Goal: Information Seeking & Learning: Understand process/instructions

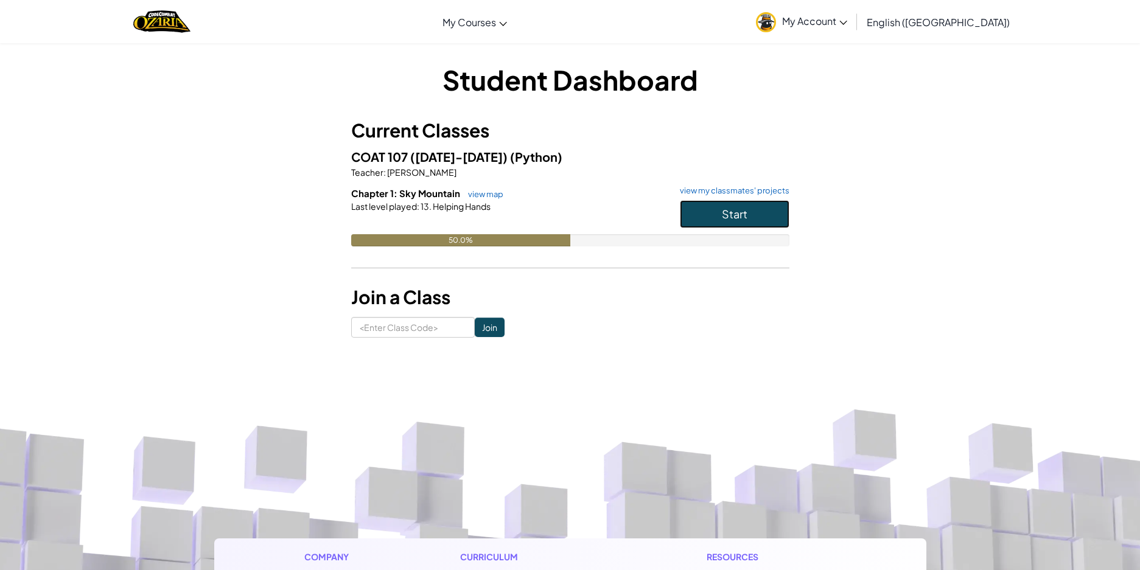
click at [715, 223] on button "Start" at bounding box center [735, 214] width 110 height 28
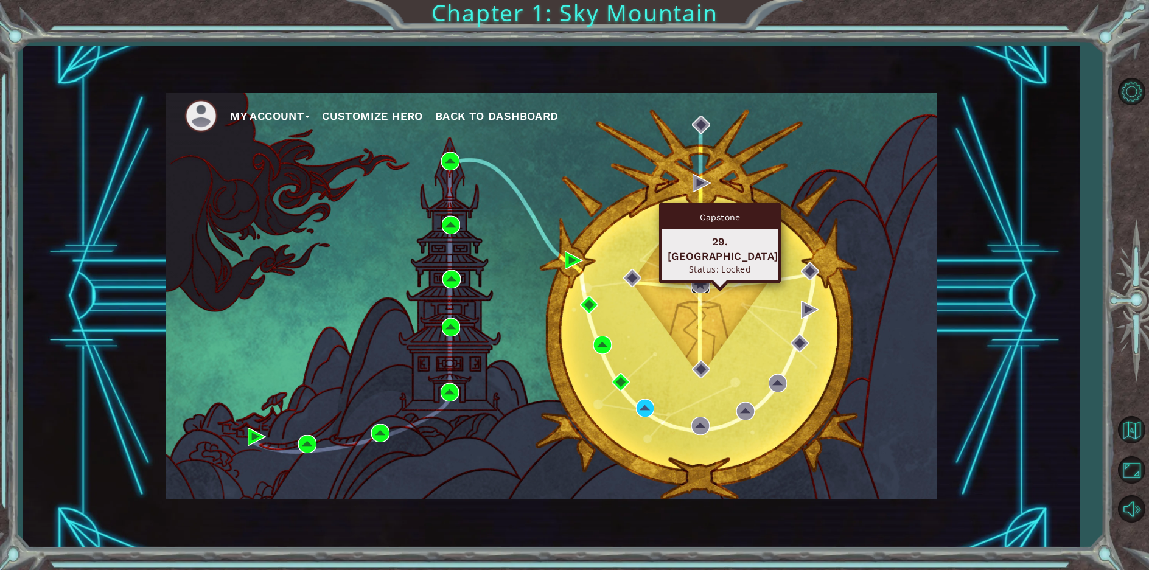
click at [694, 293] on img at bounding box center [700, 284] width 18 height 18
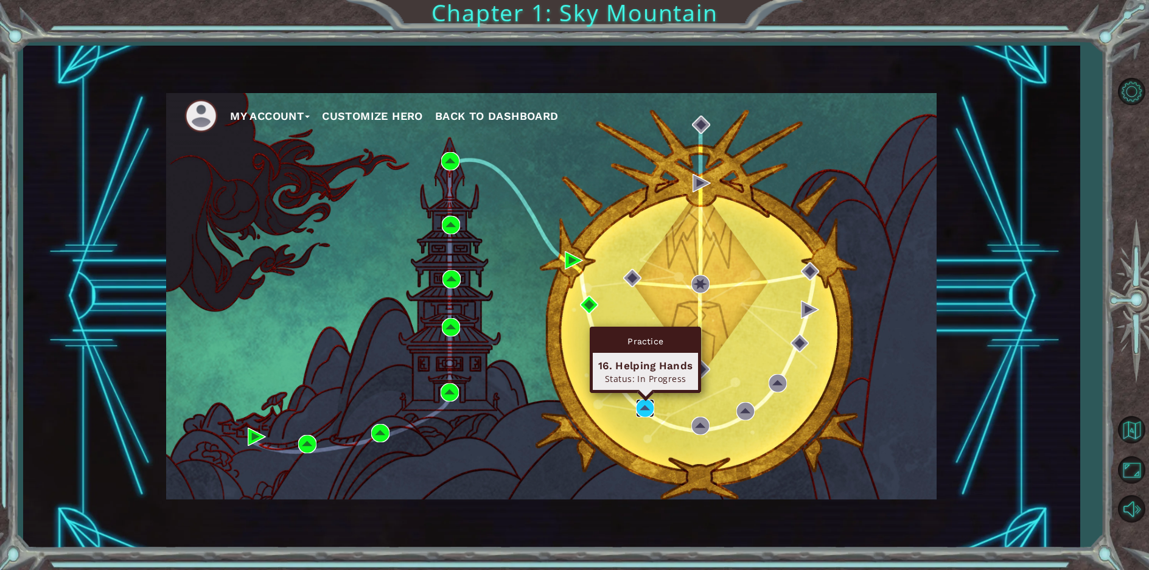
click at [649, 406] on img at bounding box center [645, 408] width 18 height 18
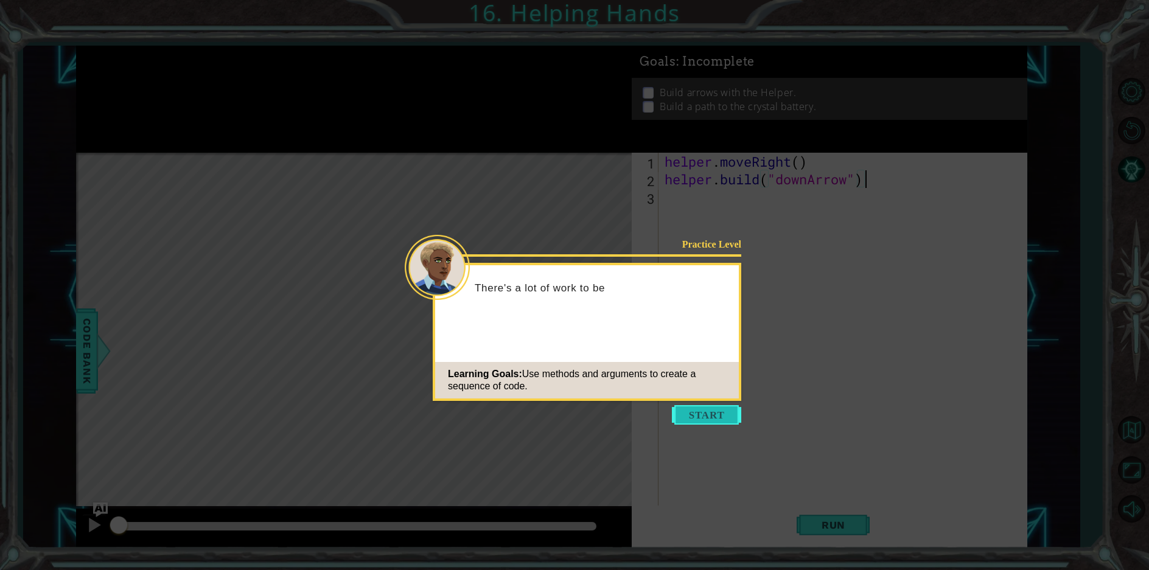
click at [701, 415] on button "Start" at bounding box center [706, 414] width 69 height 19
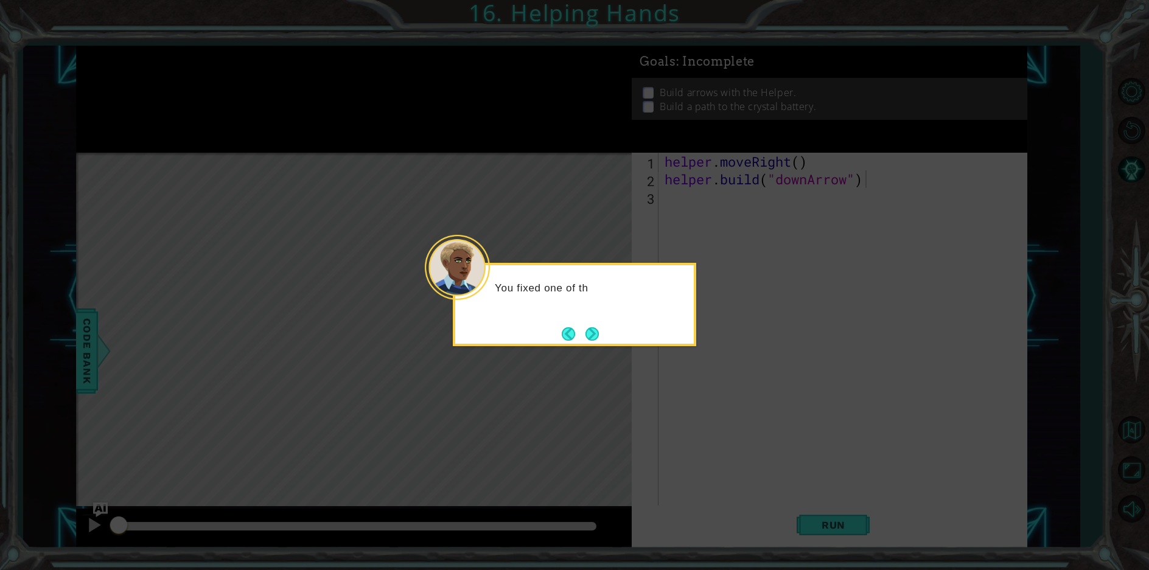
click at [599, 335] on button "Next" at bounding box center [592, 333] width 13 height 13
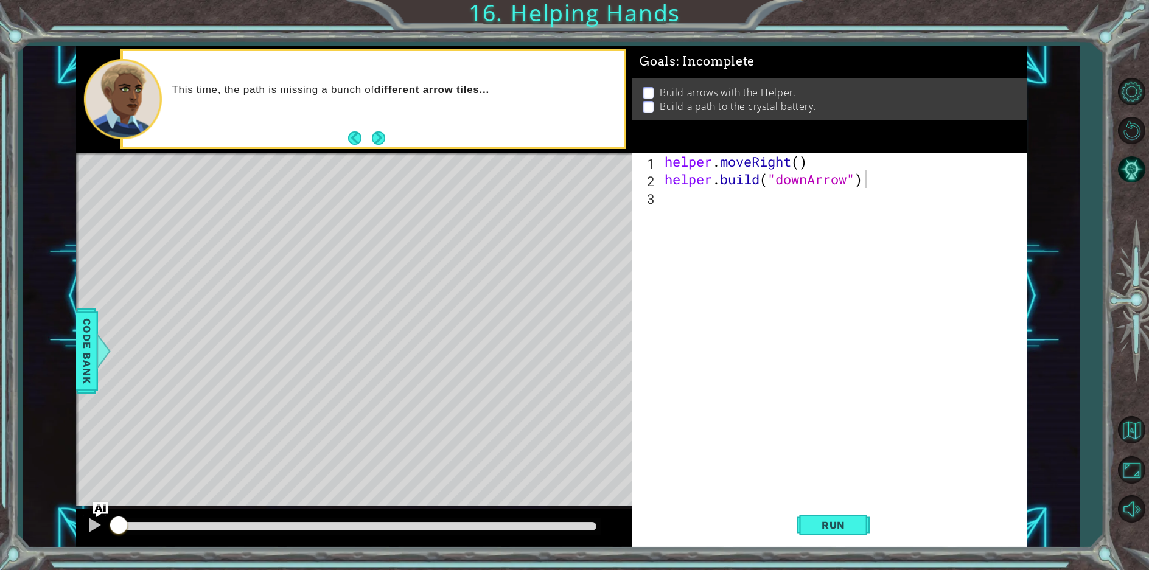
drag, startPoint x: 522, startPoint y: 290, endPoint x: 506, endPoint y: 350, distance: 62.3
click at [508, 347] on div "Level Map" at bounding box center [357, 332] width 562 height 359
click at [830, 526] on span "Run" at bounding box center [834, 525] width 48 height 12
drag, startPoint x: 673, startPoint y: 191, endPoint x: 669, endPoint y: 207, distance: 16.2
click at [669, 207] on div "helper . moveRight ( ) helper . build ( "downArrow" )" at bounding box center [845, 347] width 367 height 388
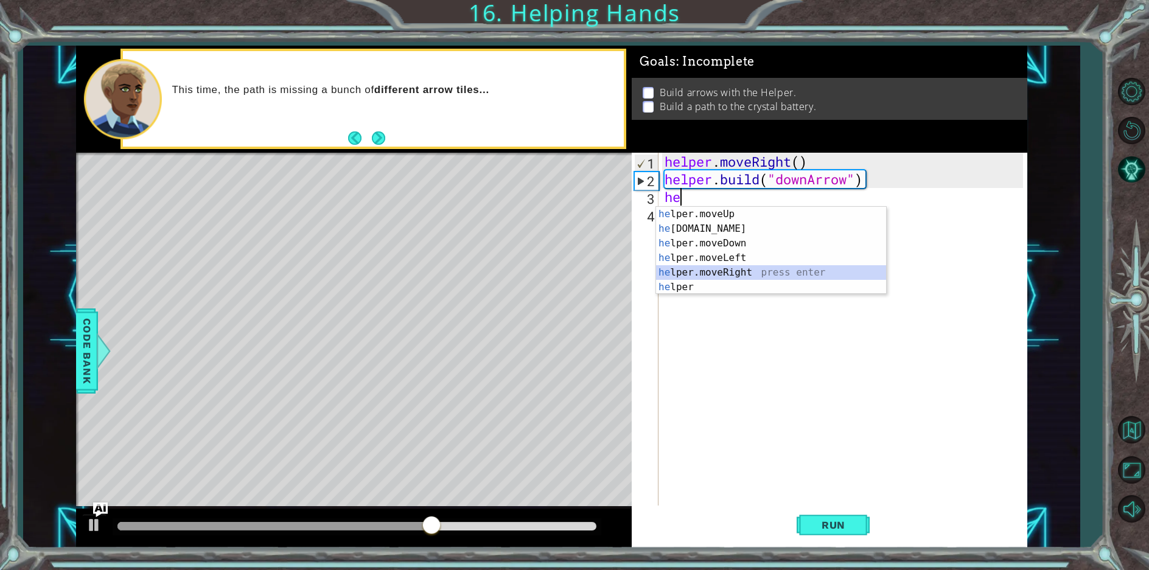
click at [717, 268] on div "he lper.moveUp press enter he [DOMAIN_NAME] press enter he lper.moveDown press …" at bounding box center [771, 265] width 230 height 117
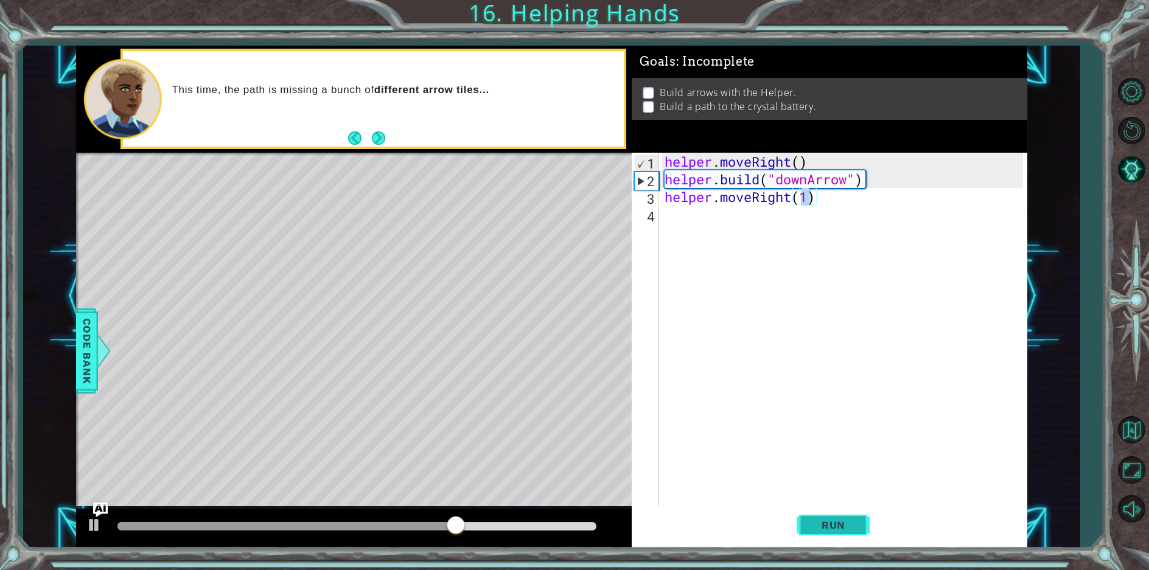
click at [831, 530] on span "Run" at bounding box center [834, 525] width 48 height 12
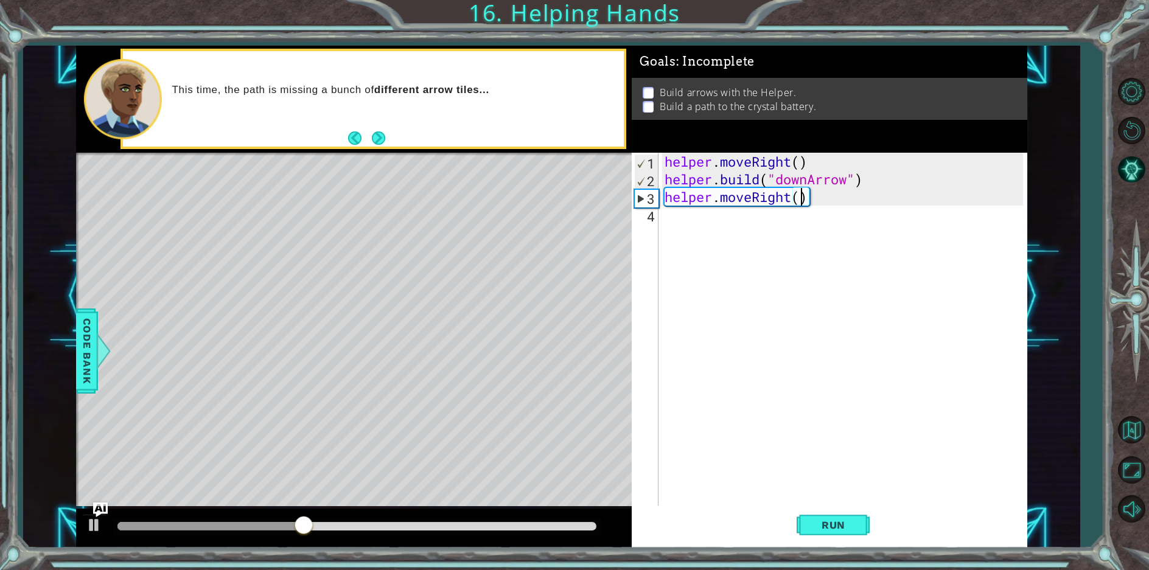
scroll to position [0, 6]
click at [850, 522] on span "Run" at bounding box center [834, 525] width 48 height 12
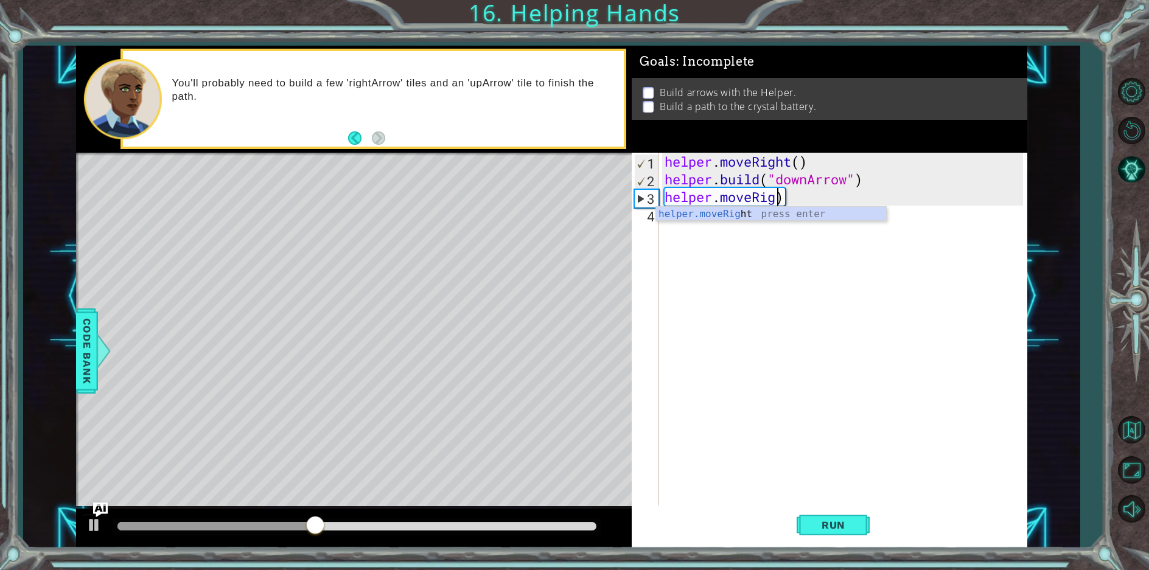
type textarea "helper.moveRi)"
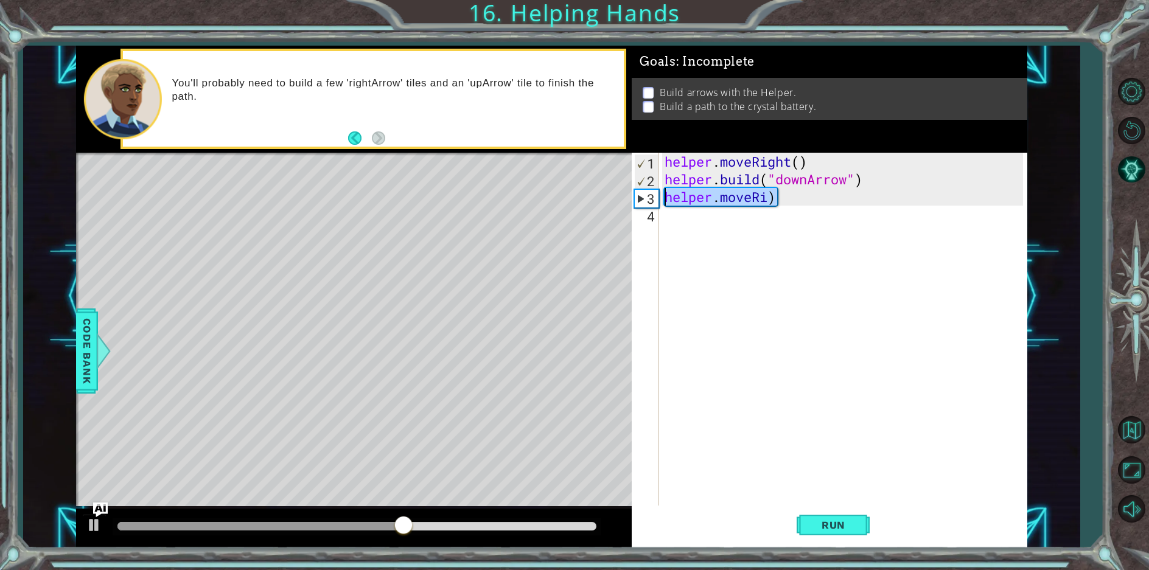
drag, startPoint x: 775, startPoint y: 196, endPoint x: 665, endPoint y: 200, distance: 110.2
click at [665, 200] on div "helper . moveRight ( ) helper . build ( "downArrow" ) helper . moveRi )" at bounding box center [845, 347] width 367 height 388
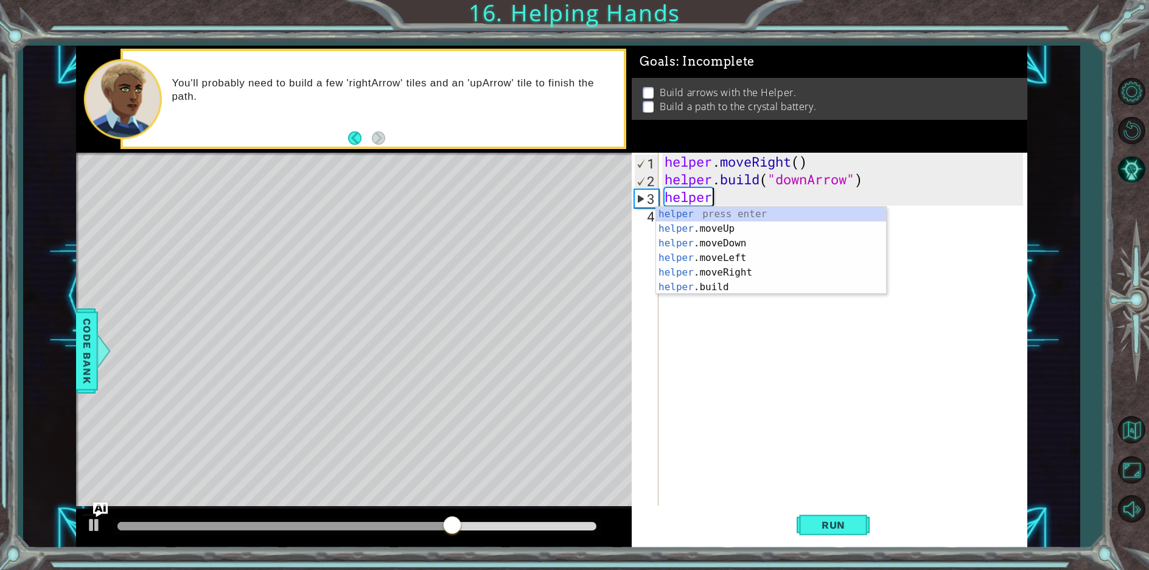
scroll to position [0, 2]
click at [762, 223] on div "helper press enter helper .moveUp press enter helper .moveDown press enter help…" at bounding box center [771, 265] width 230 height 117
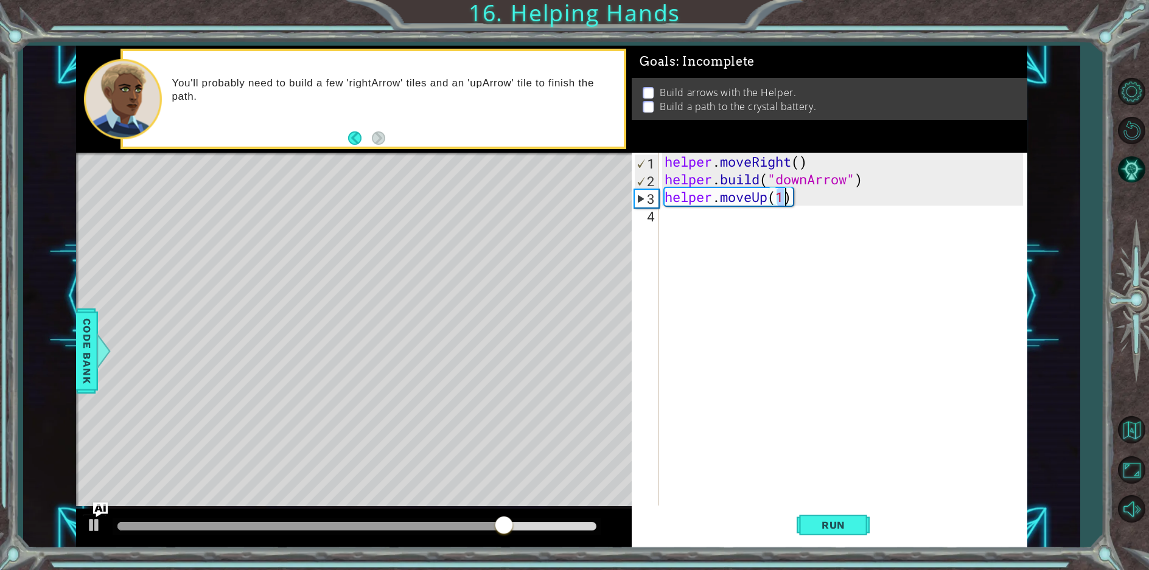
type textarea "helper.moveUp(3)"
click at [829, 514] on button "Run" at bounding box center [833, 526] width 73 height 40
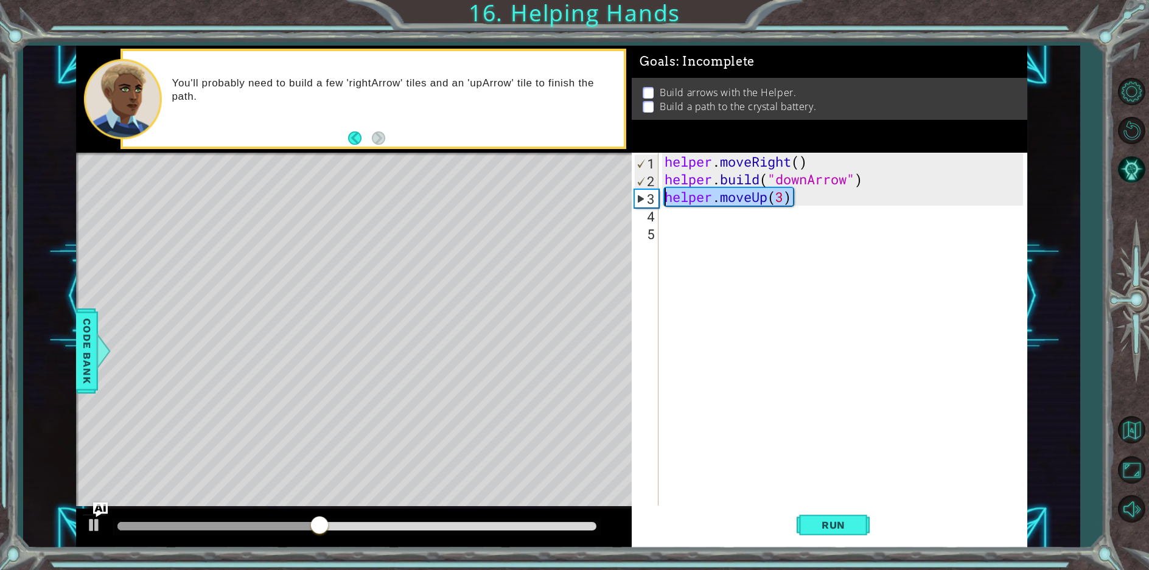
drag, startPoint x: 791, startPoint y: 199, endPoint x: 666, endPoint y: 198, distance: 124.8
click at [666, 198] on div "helper . moveRight ( ) helper . build ( "downArrow" ) helper . moveUp ( 3 )" at bounding box center [845, 347] width 367 height 388
type textarea "helper.moveUp(3)"
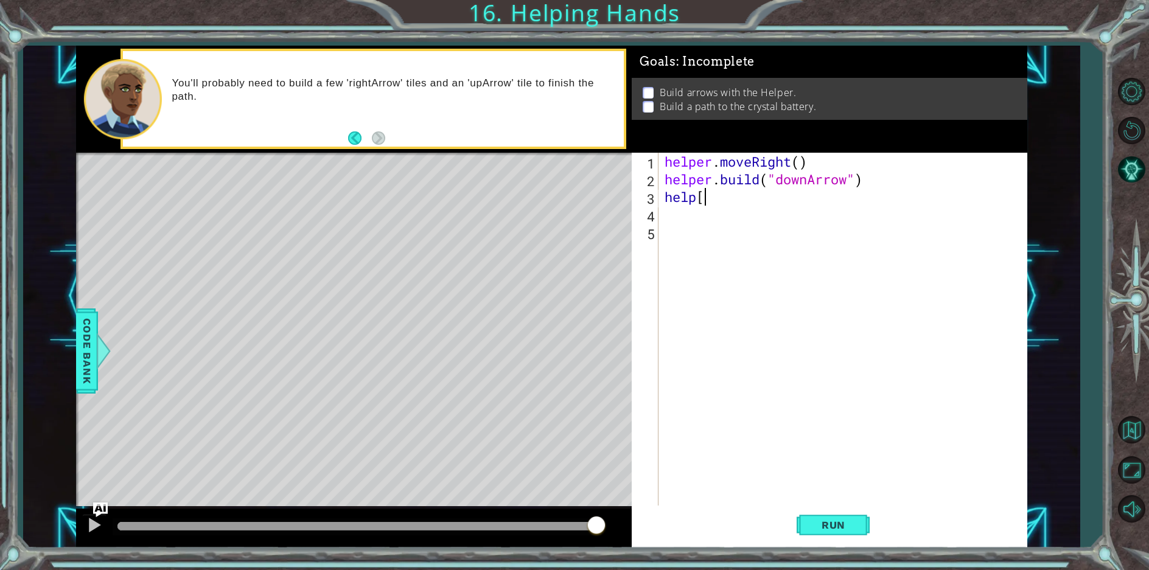
scroll to position [0, 1]
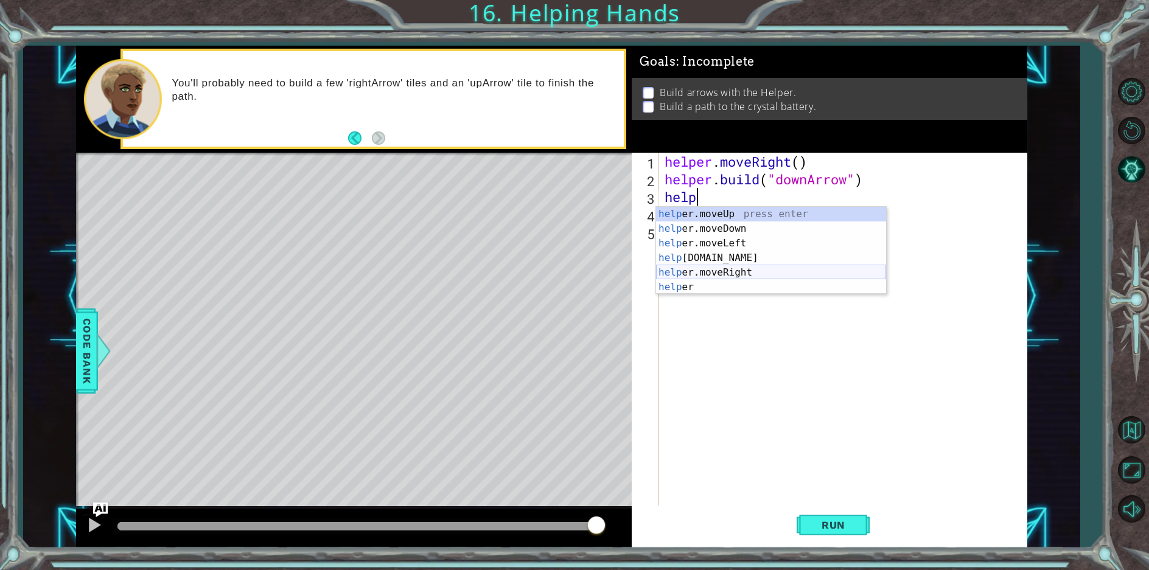
click at [778, 275] on div "help er.moveUp press enter help er.moveDown press enter help er.moveLeft press …" at bounding box center [771, 265] width 230 height 117
type textarea "helper.moveRight(1)"
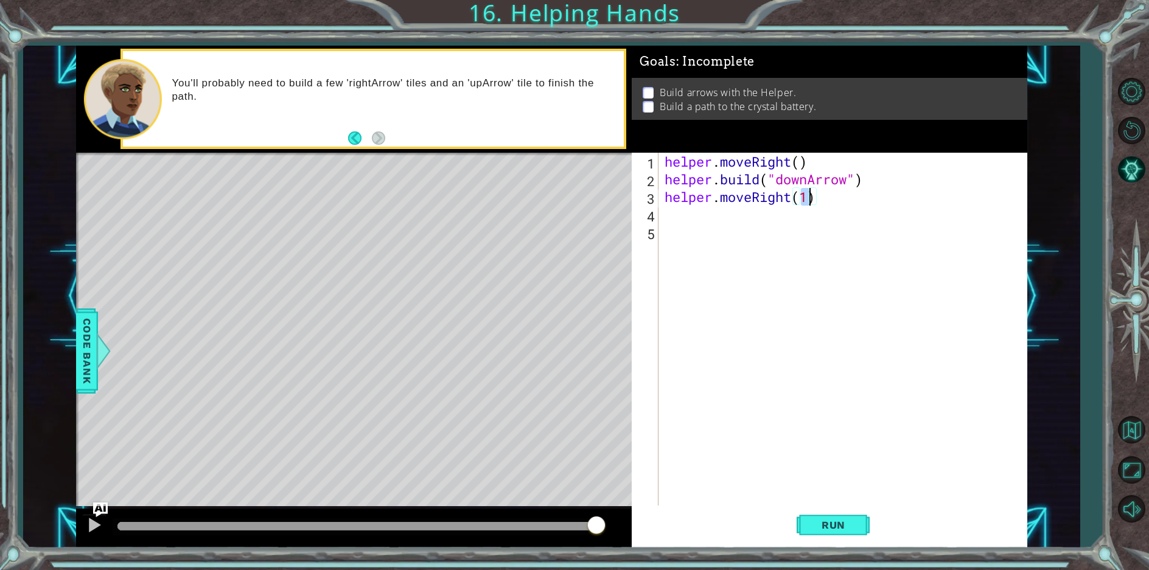
click at [758, 227] on div "helper . moveRight ( ) helper . build ( "downArrow" ) helper . moveRight ( 1 )" at bounding box center [845, 347] width 367 height 388
click at [740, 211] on div "helper . moveRight ( ) helper . build ( "downArrow" ) helper . moveRight ( 1 )" at bounding box center [845, 347] width 367 height 388
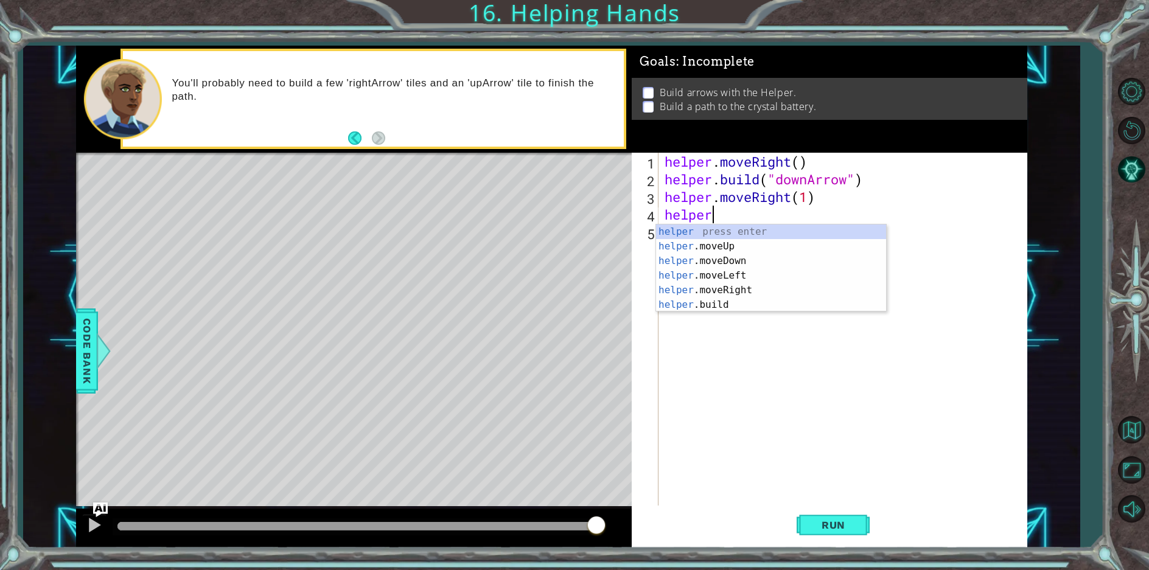
scroll to position [0, 2]
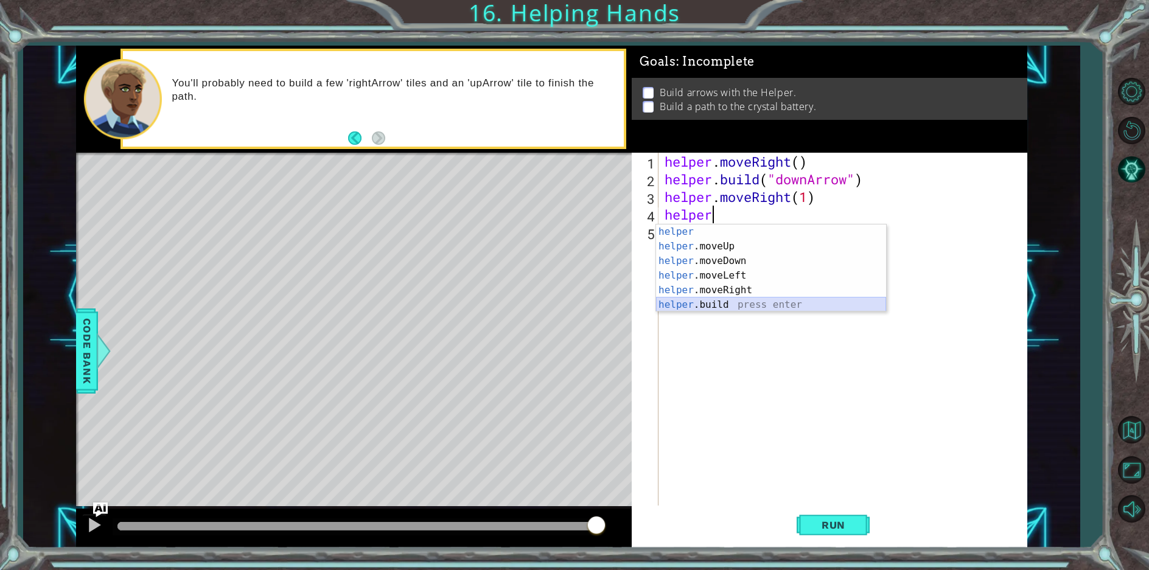
click at [745, 299] on div "helper press enter helper .moveUp press enter helper .moveDown press enter help…" at bounding box center [771, 283] width 230 height 117
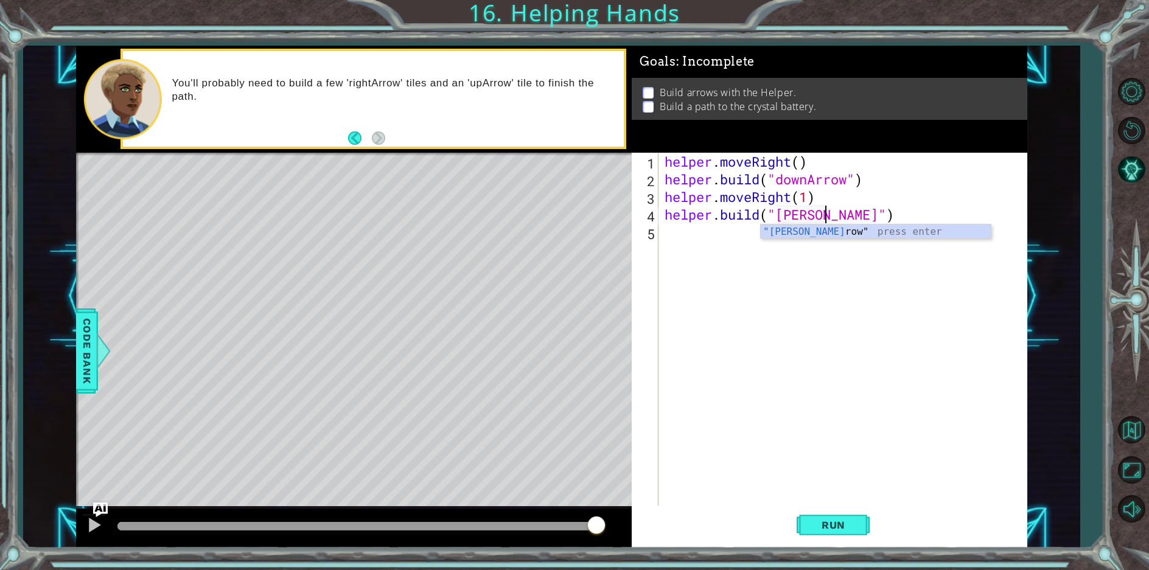
scroll to position [0, 7]
drag, startPoint x: 806, startPoint y: 229, endPoint x: 774, endPoint y: 228, distance: 31.7
click at [803, 230] on div ""downA rrow" press enter" at bounding box center [876, 247] width 230 height 44
type textarea "[DOMAIN_NAME]("downArrow")"
click at [705, 245] on div "helper . moveRight ( ) helper . build ( "downArrow" ) helper . moveRight ( 1 ) …" at bounding box center [845, 347] width 367 height 388
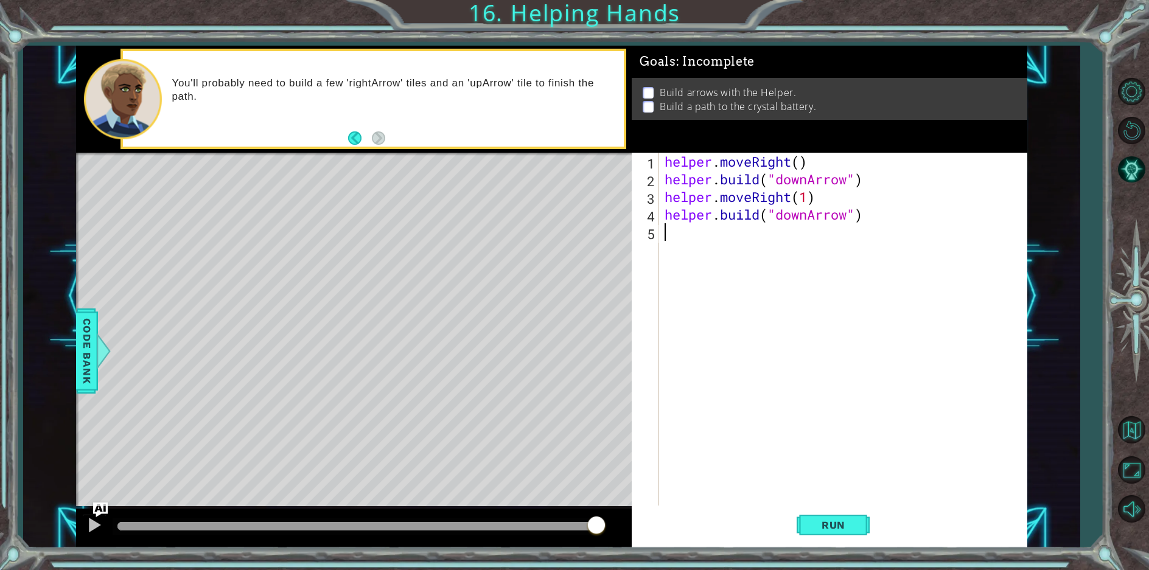
scroll to position [0, 0]
click at [858, 515] on button "Run" at bounding box center [833, 526] width 73 height 40
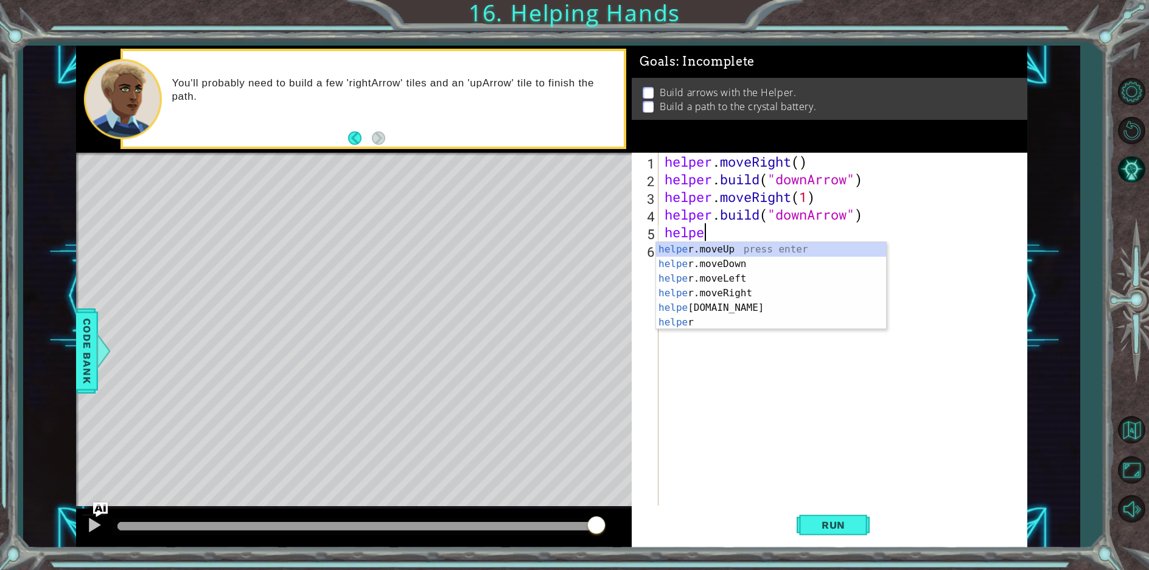
scroll to position [0, 1]
type textarea "helper"
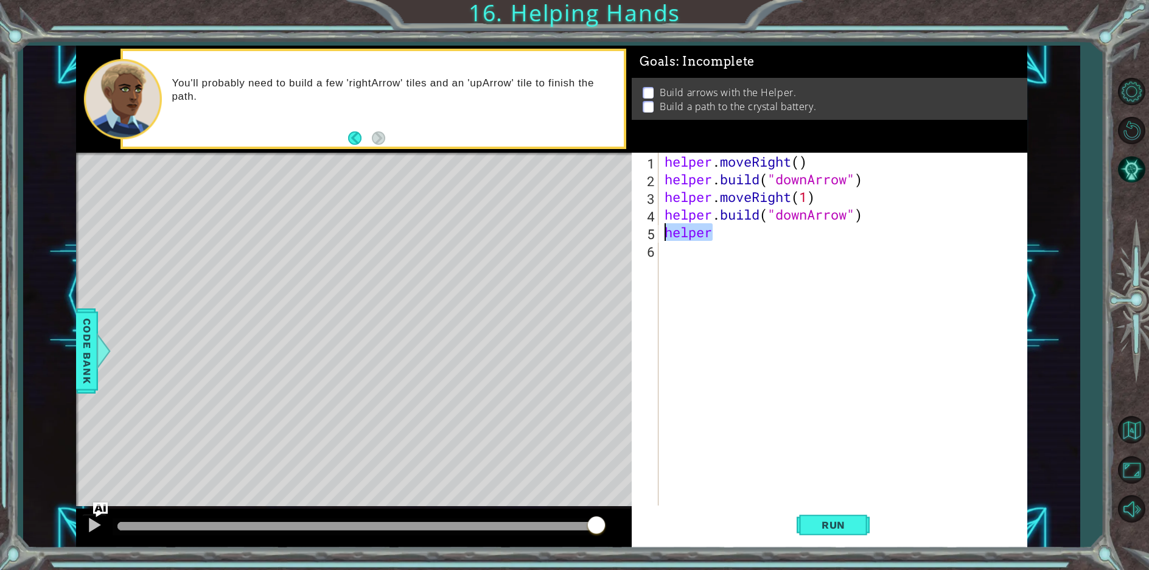
drag, startPoint x: 724, startPoint y: 232, endPoint x: 663, endPoint y: 234, distance: 60.9
click at [663, 234] on div "helper . moveRight ( ) helper . build ( "downArrow" ) helper . moveRight ( 1 ) …" at bounding box center [845, 347] width 367 height 388
click at [803, 198] on div "helper . moveRight ( ) helper . build ( "downArrow" ) helper . moveRight ( 1 ) …" at bounding box center [845, 347] width 367 height 388
click at [813, 200] on div "helper . moveRight ( ) helper . build ( "downArrow" ) helper . moveRight ( 1 ) …" at bounding box center [845, 347] width 367 height 388
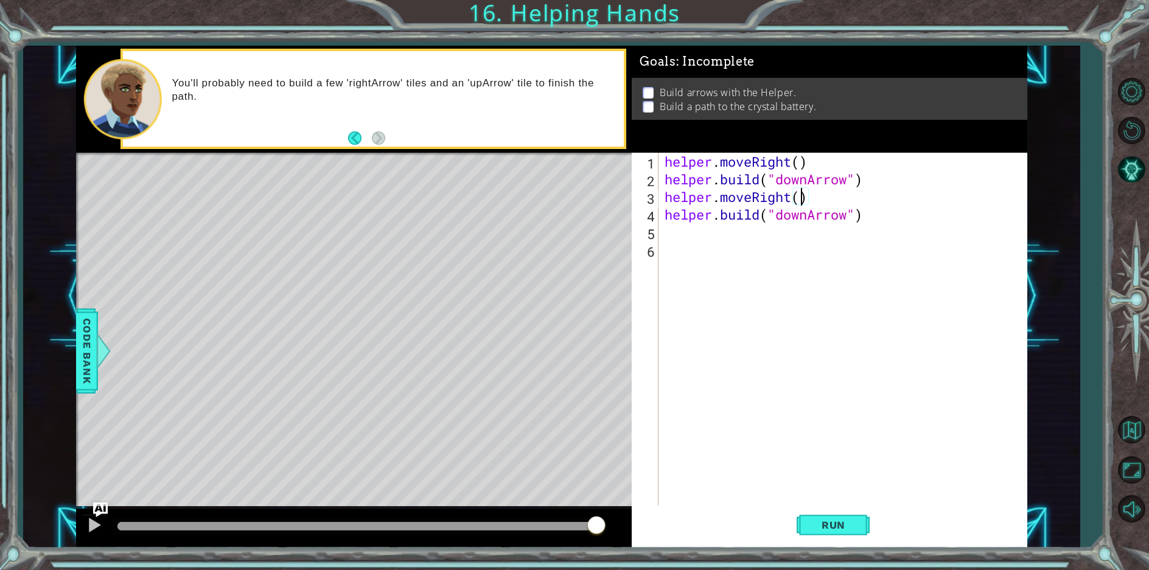
type textarea "helper.moveRight(2)"
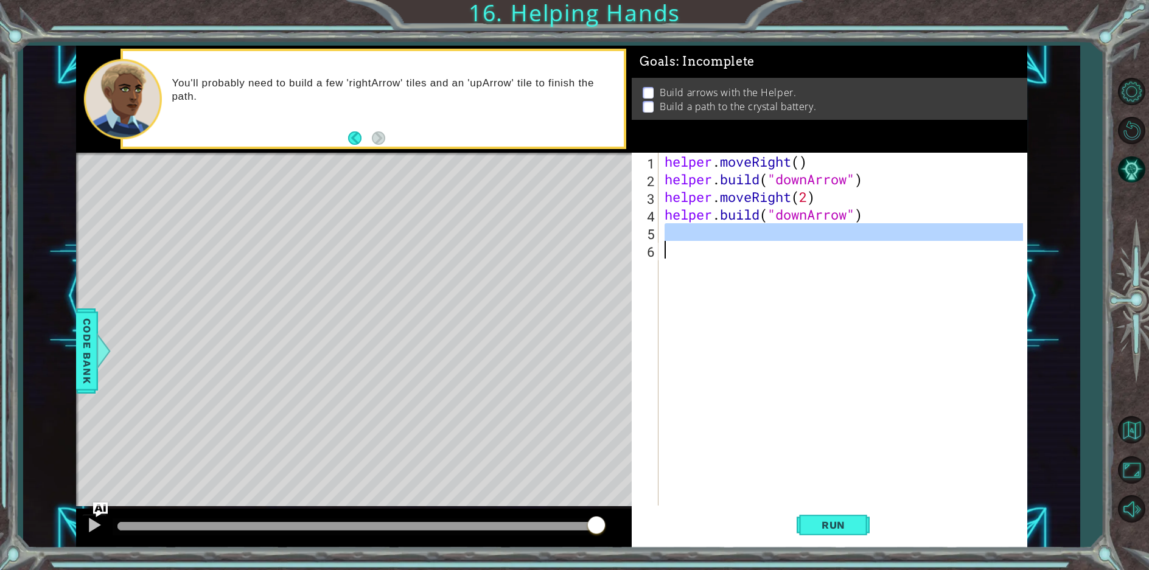
drag, startPoint x: 832, startPoint y: 268, endPoint x: 785, endPoint y: 481, distance: 218.7
click at [782, 422] on div "helper . moveRight ( ) helper . build ( "downArrow" ) helper . moveRight ( 2 ) …" at bounding box center [845, 347] width 367 height 388
click at [822, 531] on button "Run" at bounding box center [833, 526] width 73 height 40
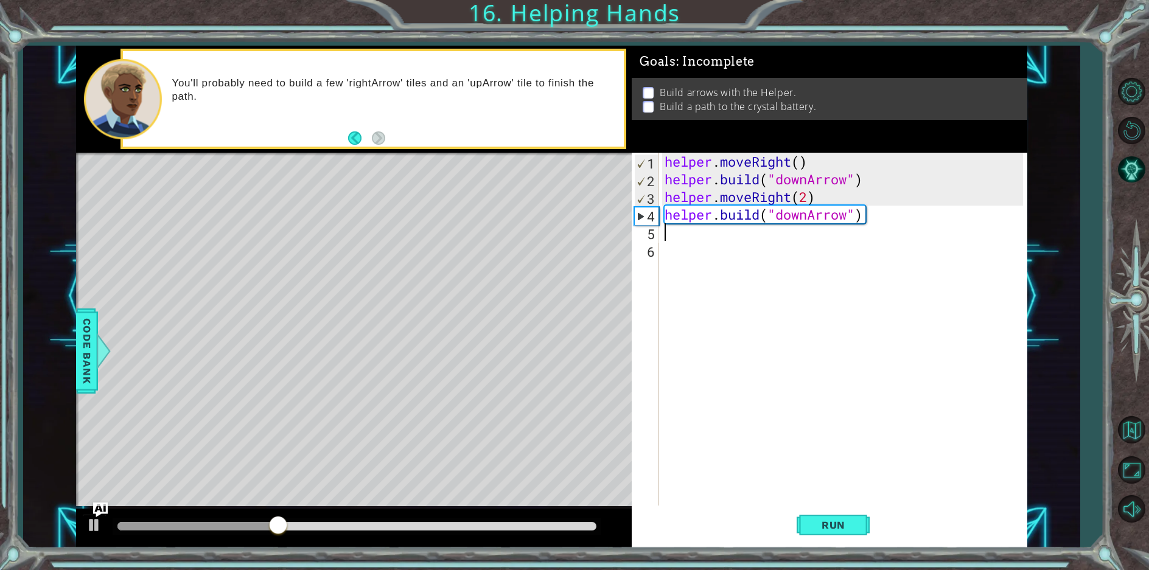
click at [705, 236] on div "helper . moveRight ( ) helper . build ( "downArrow" ) helper . moveRight ( 2 ) …" at bounding box center [845, 347] width 367 height 388
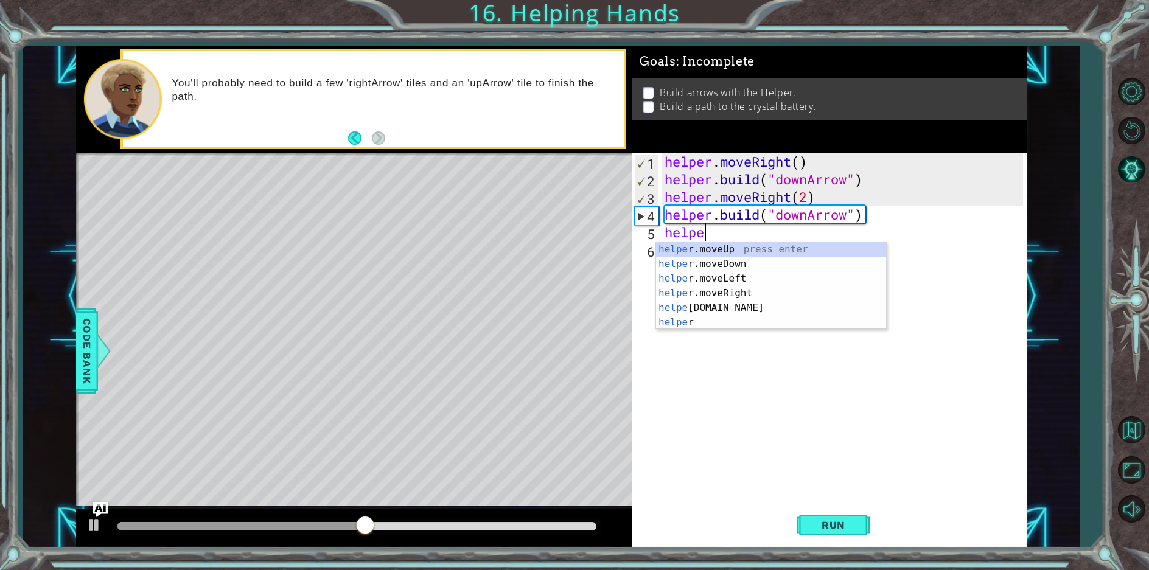
scroll to position [0, 2]
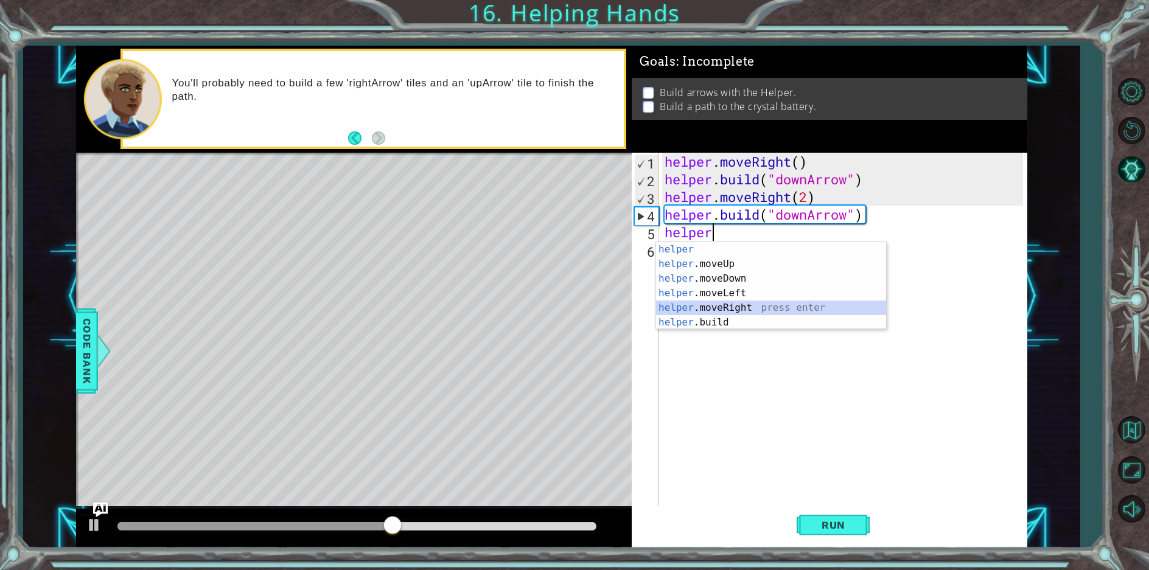
click at [702, 303] on div "helper press enter helper .moveUp press enter helper .moveDown press enter help…" at bounding box center [771, 300] width 230 height 117
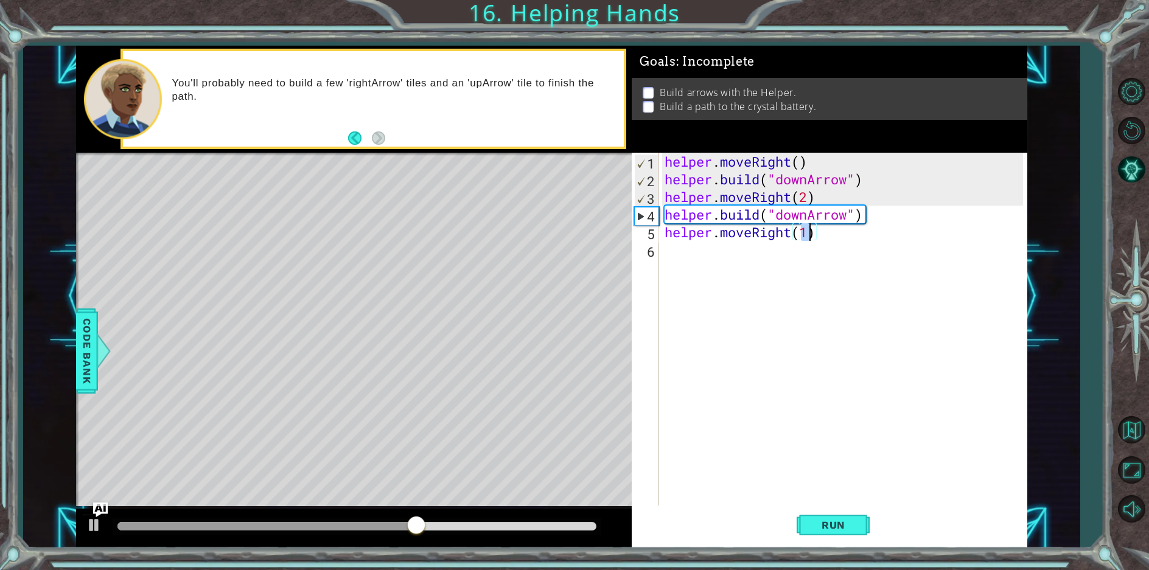
type textarea "helper.moveRight(2)"
click at [817, 517] on button "Run" at bounding box center [833, 526] width 73 height 40
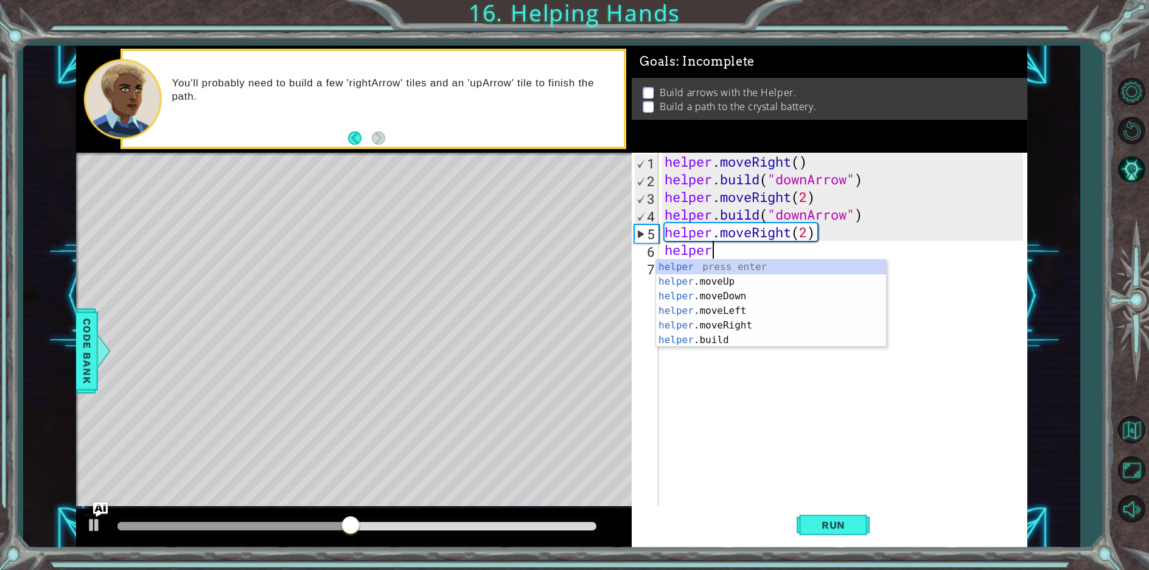
scroll to position [0, 2]
click at [726, 323] on div "helper press enter helper .moveUp press enter helper .moveDown press enter help…" at bounding box center [771, 318] width 230 height 117
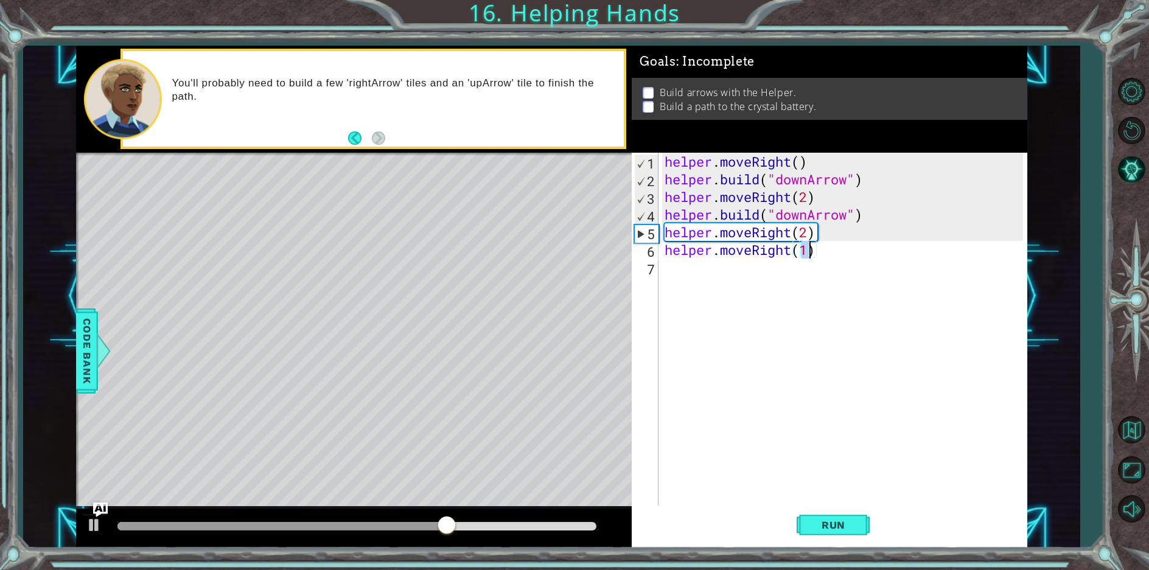
type textarea "helper.moveRight(2)"
click at [817, 532] on button "Run" at bounding box center [833, 526] width 73 height 40
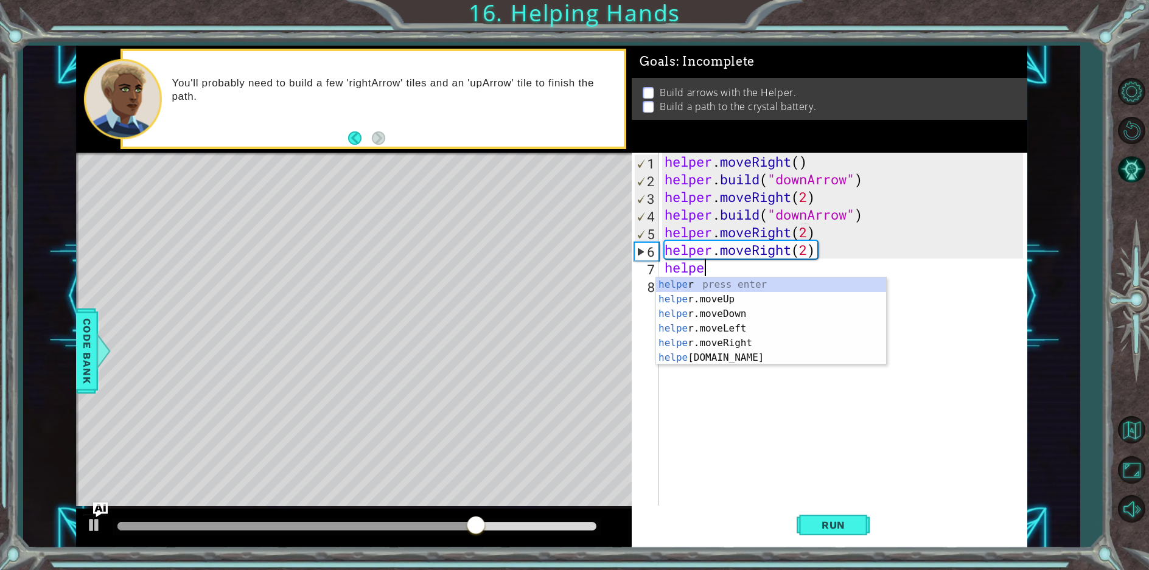
scroll to position [0, 2]
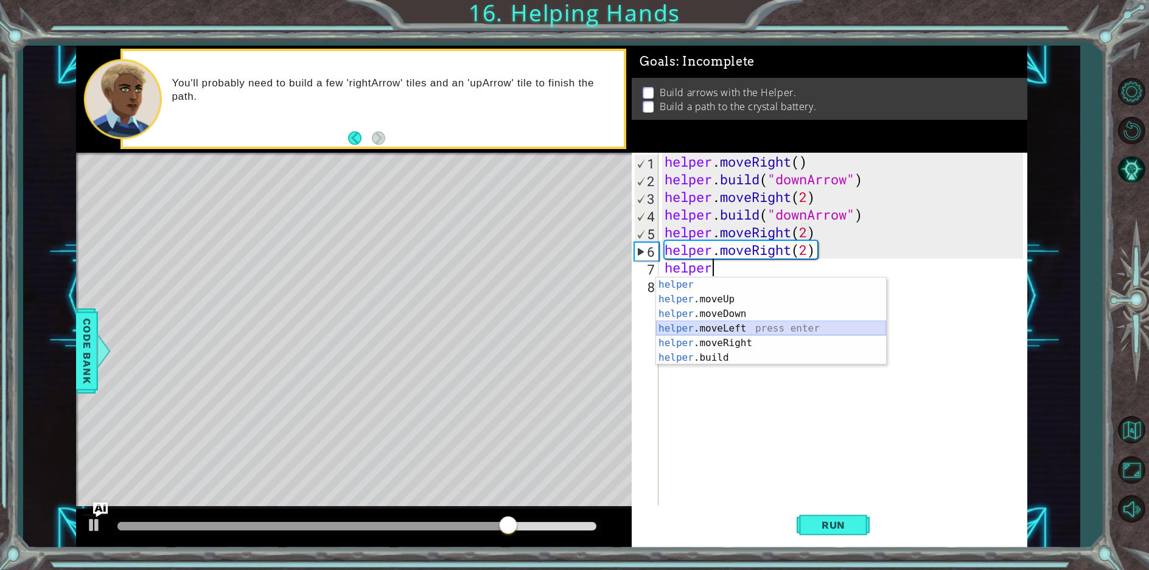
click at [755, 330] on div "helper press enter helper .moveUp press enter helper .moveDown press enter help…" at bounding box center [771, 336] width 230 height 117
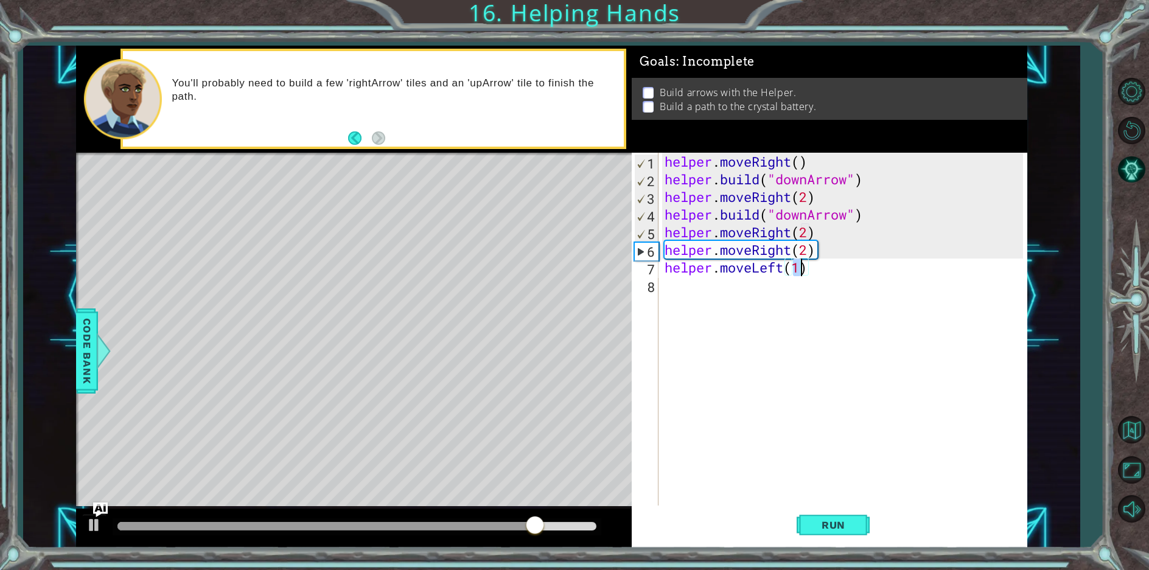
type textarea "helper.moveLeft(2)"
click at [802, 525] on button "Run" at bounding box center [833, 526] width 73 height 40
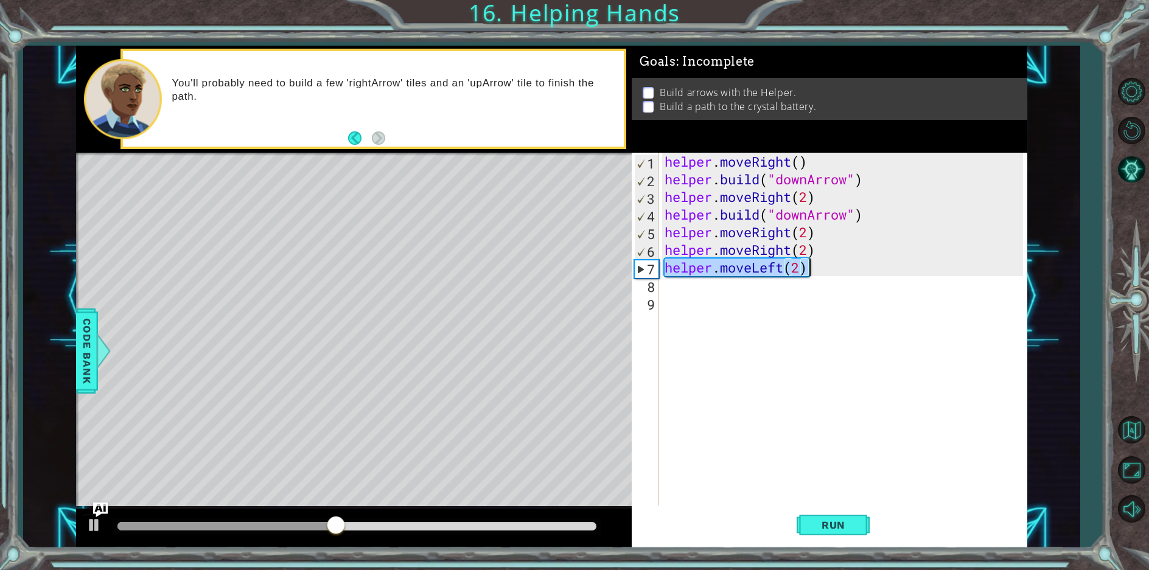
drag, startPoint x: 666, startPoint y: 271, endPoint x: 806, endPoint y: 268, distance: 140.0
click at [806, 268] on div "helper . moveRight ( ) helper . build ( "downArrow" ) helper . moveRight ( 2 ) …" at bounding box center [845, 347] width 367 height 388
type textarea "helper.moveLeft(2)"
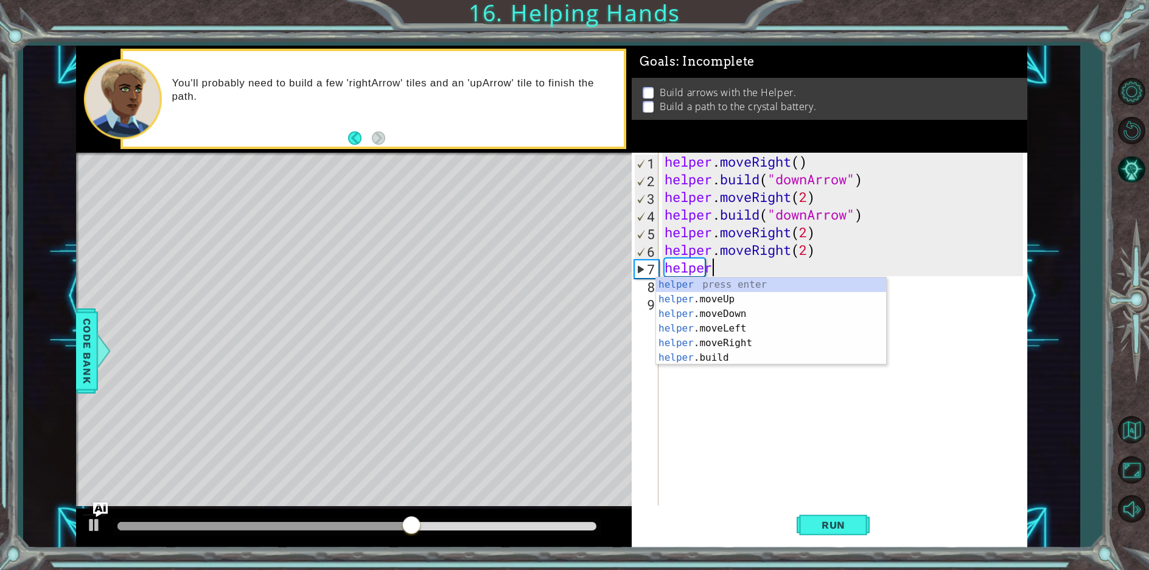
scroll to position [0, 2]
click at [753, 299] on div "helper press enter helper .moveUp press enter helper .moveDown press enter help…" at bounding box center [771, 336] width 230 height 117
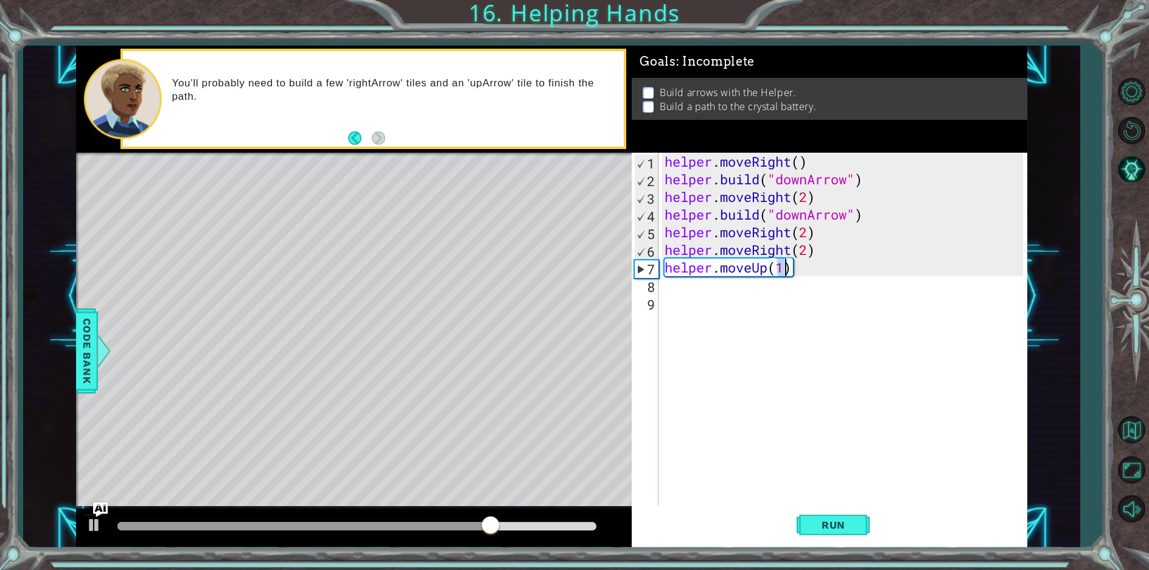
type textarea "helper.moveUp(2)"
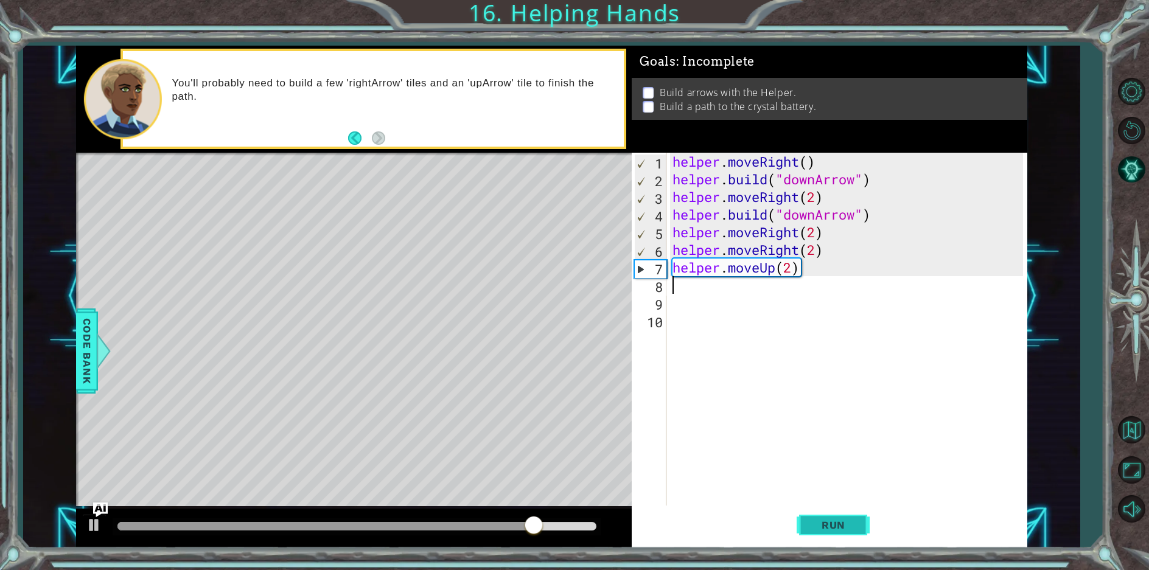
drag, startPoint x: 820, startPoint y: 520, endPoint x: 822, endPoint y: 528, distance: 8.7
click at [822, 526] on span "Run" at bounding box center [834, 525] width 48 height 12
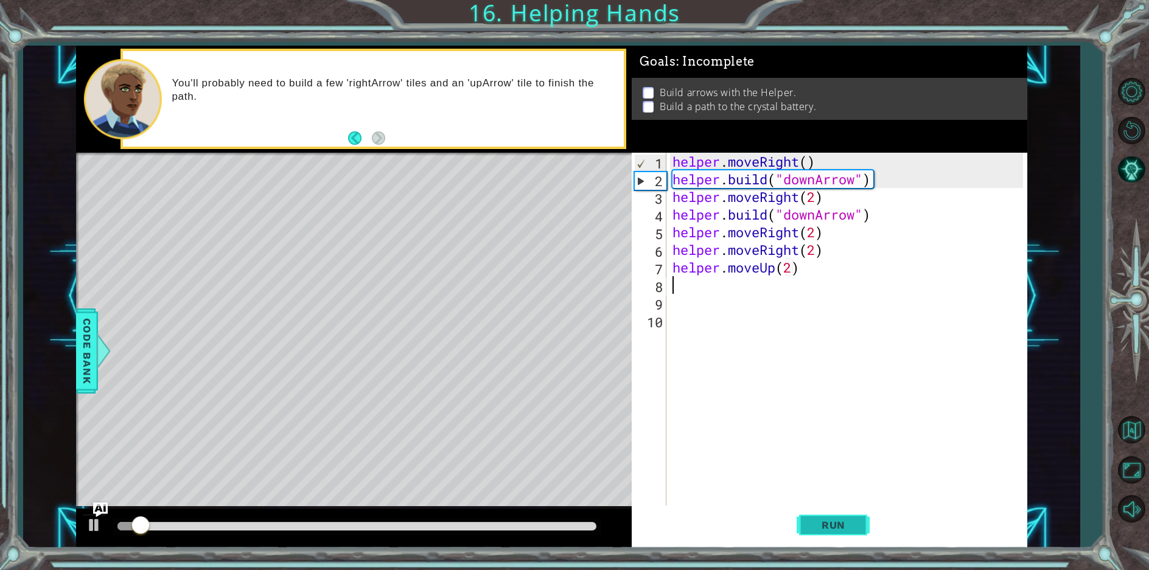
click at [814, 511] on button "Run" at bounding box center [833, 526] width 73 height 40
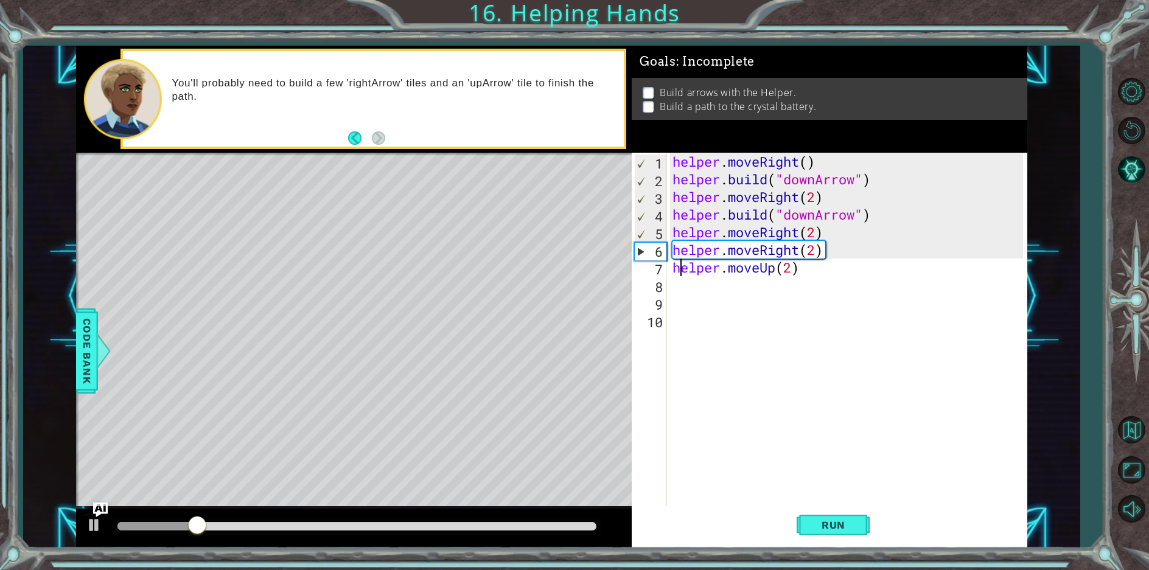
drag, startPoint x: 679, startPoint y: 268, endPoint x: 676, endPoint y: 275, distance: 6.8
click at [676, 274] on div "helper . moveRight ( ) helper . build ( "downArrow" ) helper . moveRight ( 2 ) …" at bounding box center [850, 347] width 360 height 388
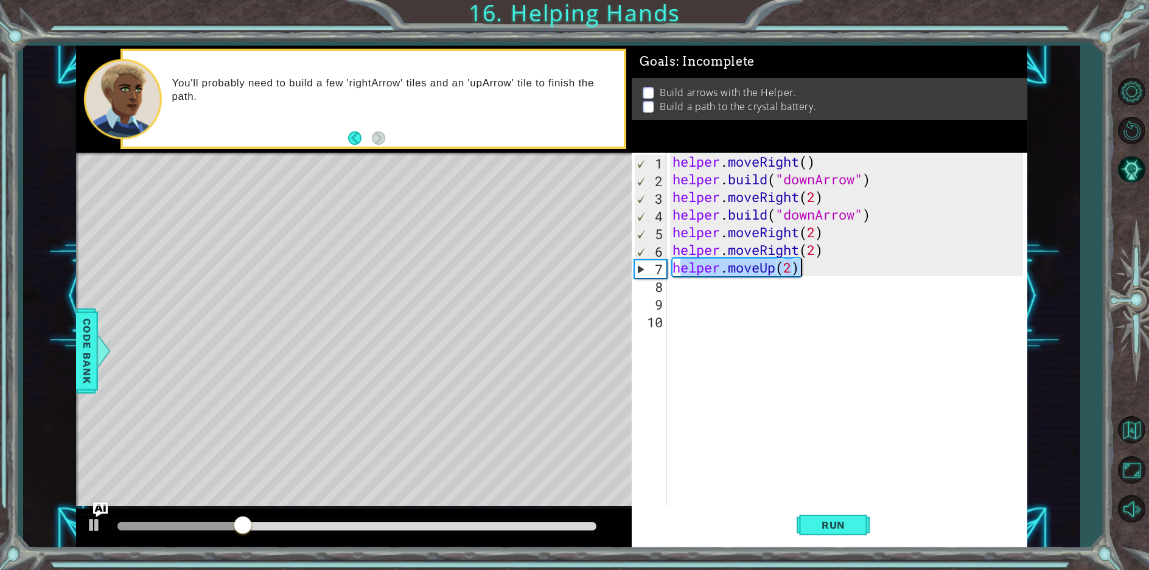
drag, startPoint x: 677, startPoint y: 272, endPoint x: 802, endPoint y: 273, distance: 124.8
click at [802, 273] on div "helper . moveRight ( ) helper . build ( "downArrow" ) helper . moveRight ( 2 ) …" at bounding box center [850, 347] width 360 height 388
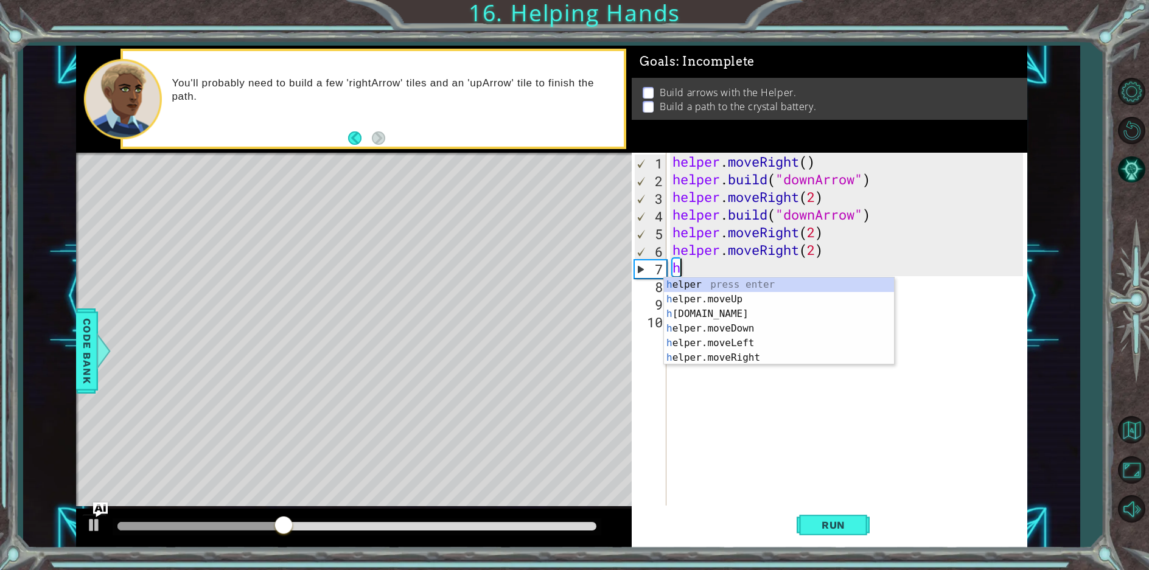
type textarea "h"
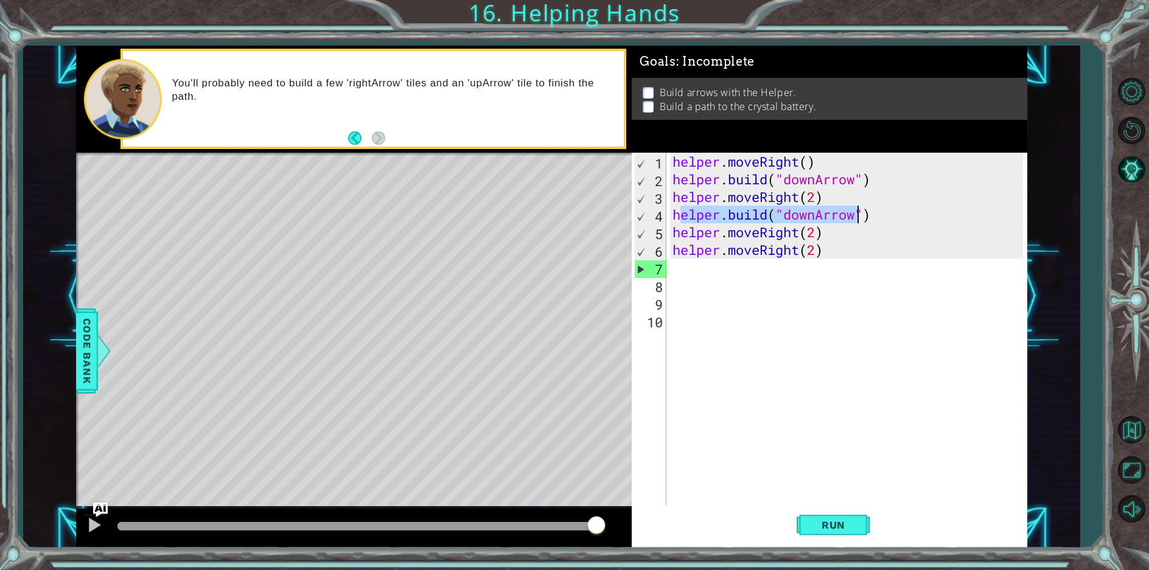
drag, startPoint x: 678, startPoint y: 215, endPoint x: 886, endPoint y: 223, distance: 207.7
click at [886, 223] on div "helper . moveRight ( ) helper . build ( "downArrow" ) helper . moveRight ( 2 ) …" at bounding box center [850, 347] width 360 height 388
click at [889, 223] on div "helper . moveRight ( ) helper . build ( "downArrow" ) helper . moveRight ( 2 ) …" at bounding box center [846, 329] width 353 height 353
drag, startPoint x: 674, startPoint y: 216, endPoint x: 905, endPoint y: 210, distance: 230.8
click at [892, 213] on div "helper . moveRight ( ) helper . build ( "downArrow" ) helper . moveRight ( 2 ) …" at bounding box center [850, 347] width 360 height 388
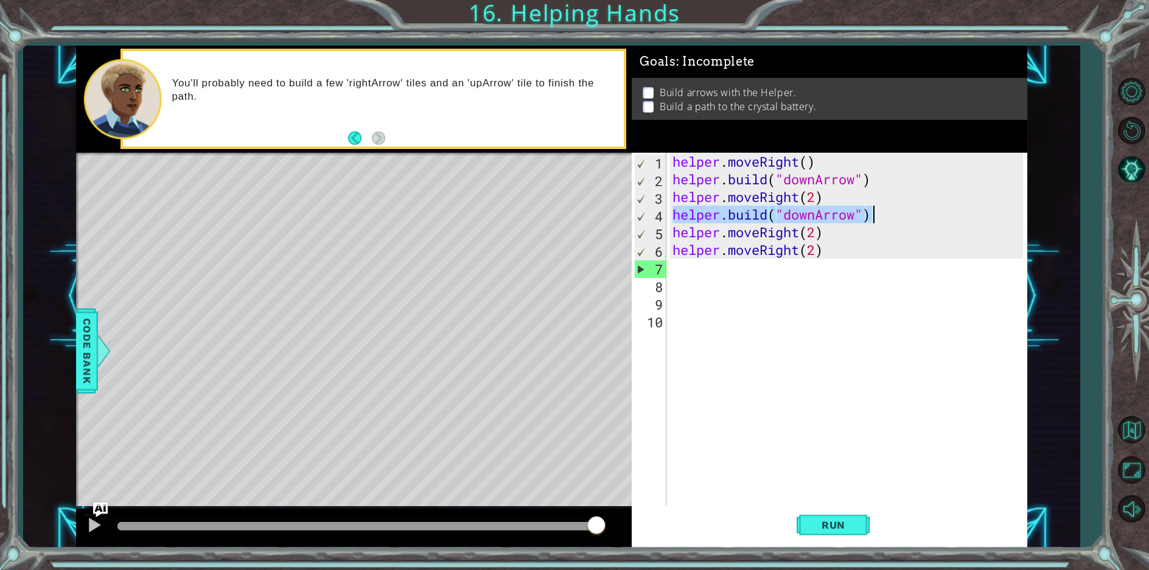
click at [871, 217] on div "helper . moveRight ( ) helper . build ( "downArrow" ) helper . moveRight ( 2 ) …" at bounding box center [846, 329] width 353 height 353
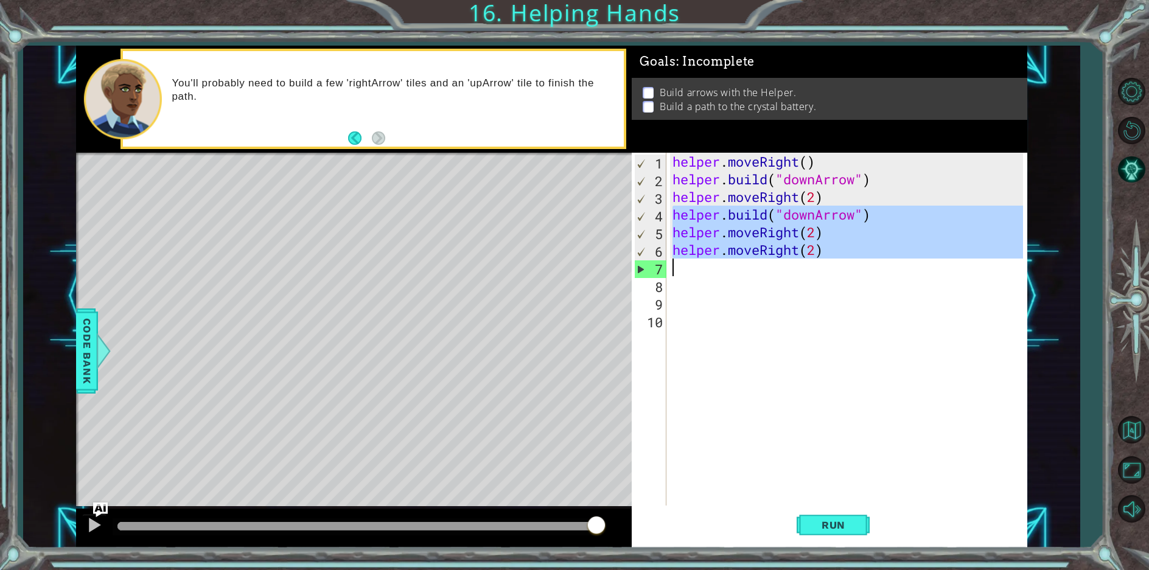
drag, startPoint x: 671, startPoint y: 220, endPoint x: 887, endPoint y: 261, distance: 219.8
click at [887, 261] on div "helper . moveRight ( ) helper . build ( "downArrow" ) helper . moveRight ( 2 ) …" at bounding box center [850, 347] width 360 height 388
type textarea "helper.moveRight(2)"
